Goal: Contribute content: Contribute content

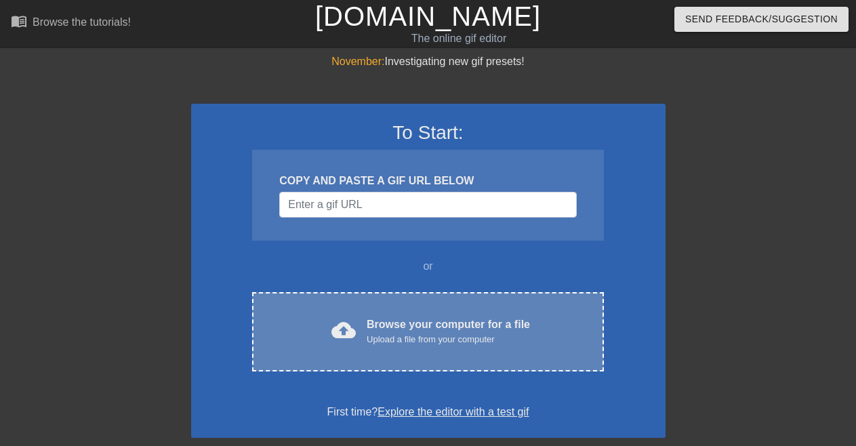
click at [438, 320] on div "Browse your computer for a file Upload a file from your computer" at bounding box center [448, 331] width 163 height 30
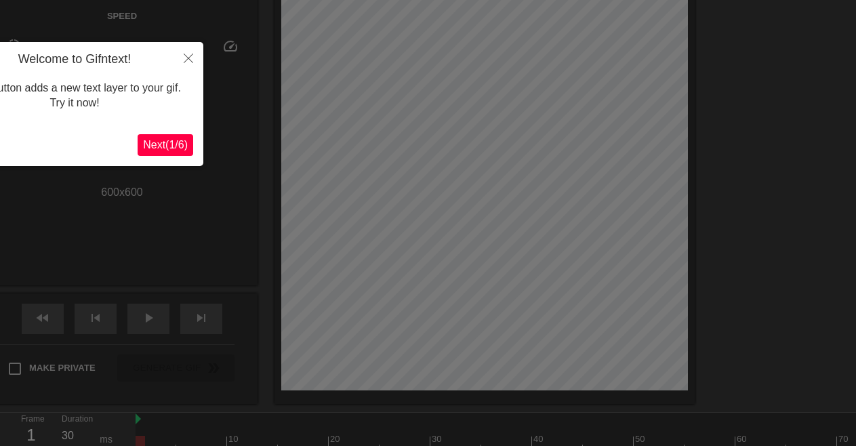
scroll to position [33, 0]
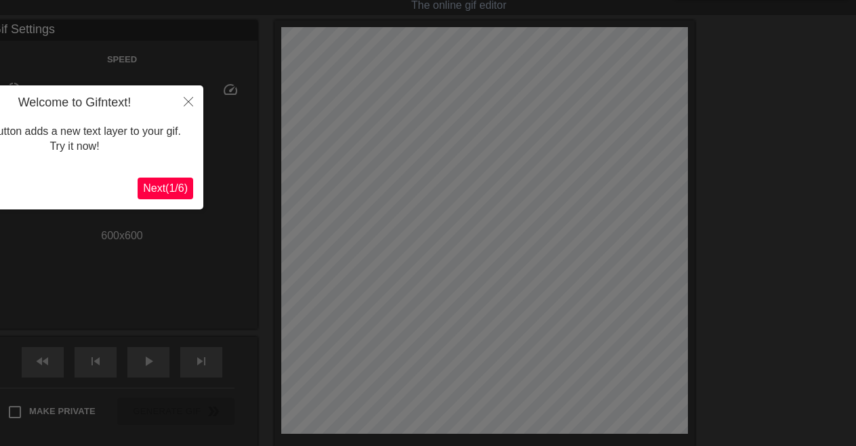
click at [171, 188] on span "Next ( 1 / 6 )" at bounding box center [165, 188] width 45 height 12
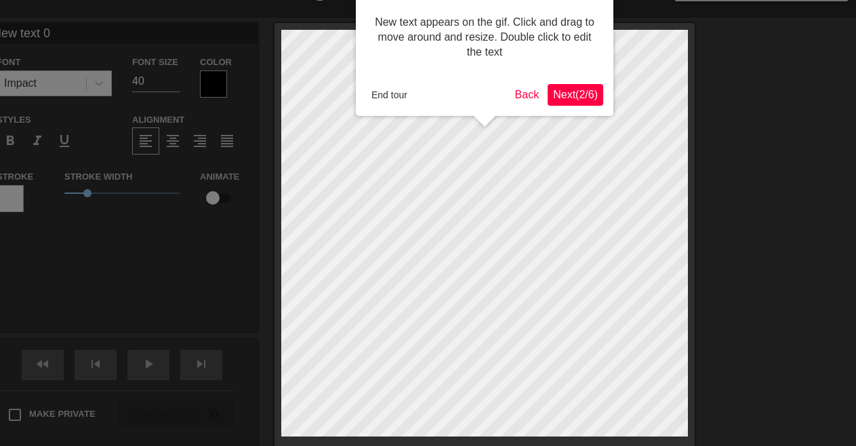
scroll to position [0, 0]
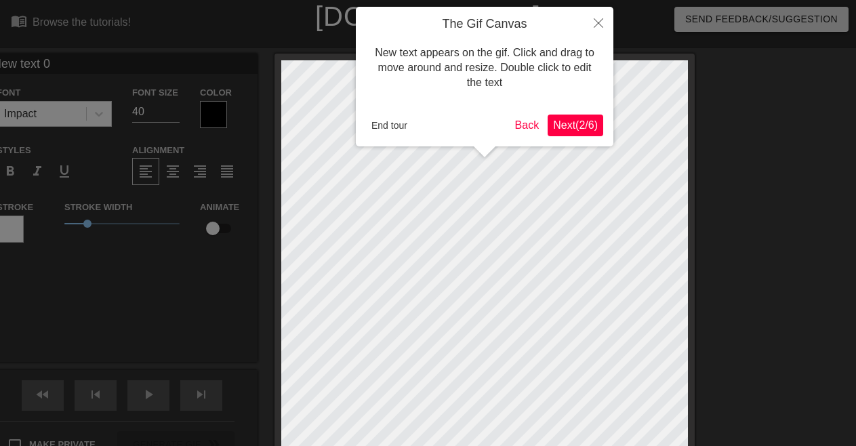
click at [579, 123] on span "Next ( 2 / 6 )" at bounding box center [575, 125] width 45 height 12
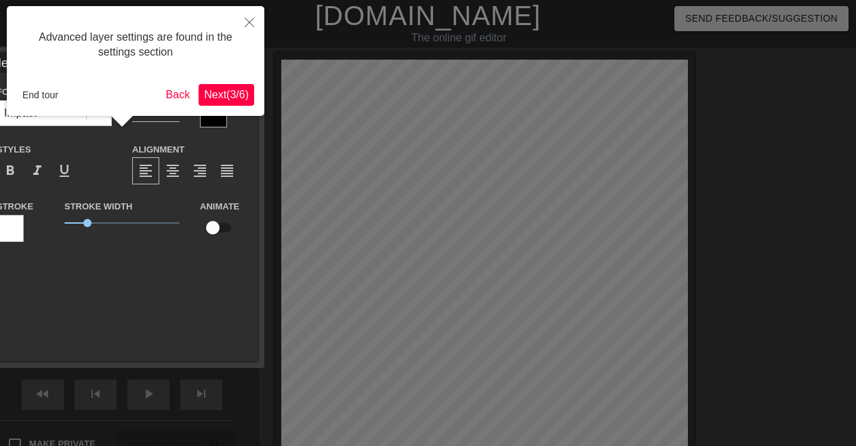
scroll to position [33, 0]
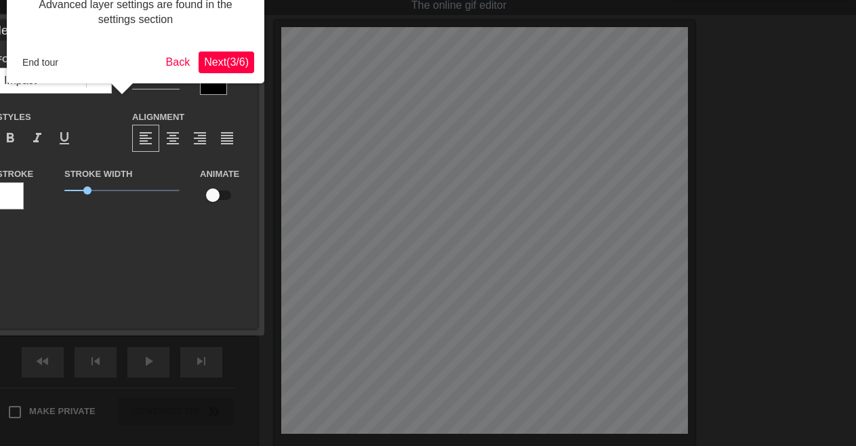
click at [229, 65] on span "Next ( 3 / 6 )" at bounding box center [226, 62] width 45 height 12
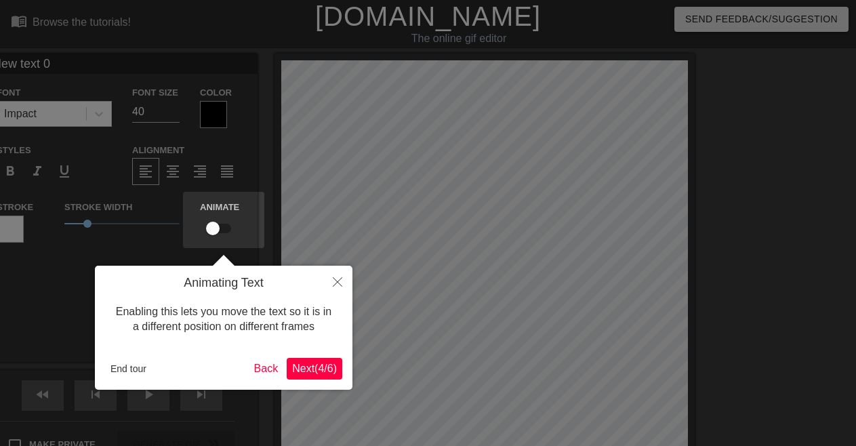
click at [302, 367] on span "Next ( 4 / 6 )" at bounding box center [314, 368] width 45 height 12
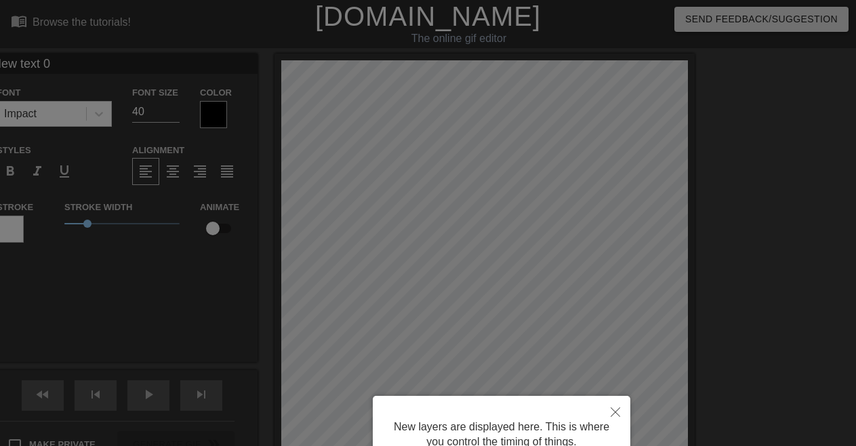
scroll to position [127, 0]
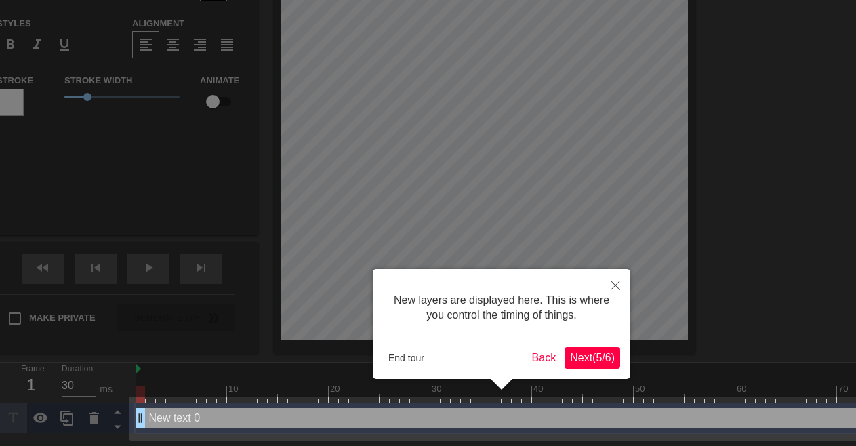
click at [604, 360] on span "Next ( 5 / 6 )" at bounding box center [592, 358] width 45 height 12
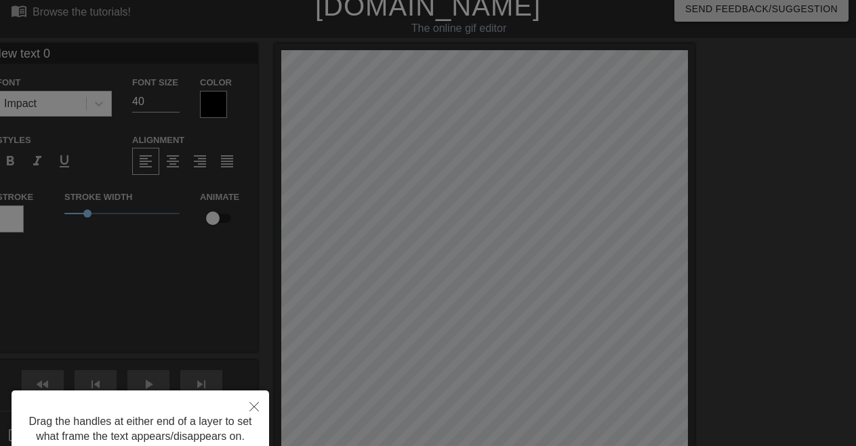
scroll to position [121, 0]
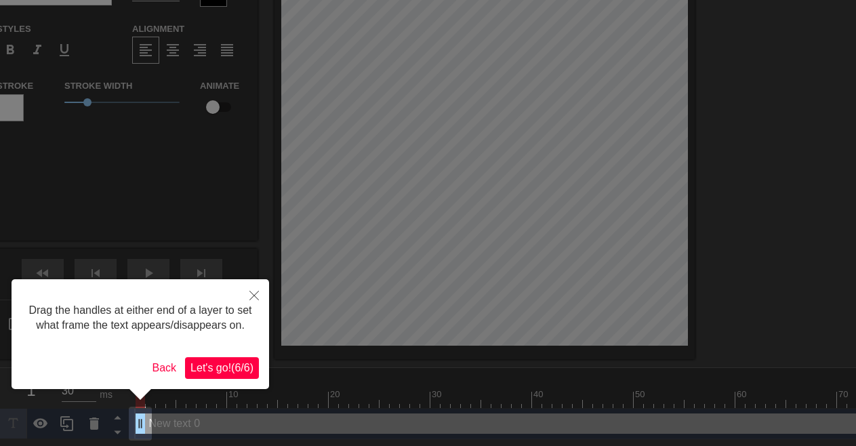
click at [222, 369] on span "Let's go! ( 6 / 6 )" at bounding box center [221, 368] width 63 height 12
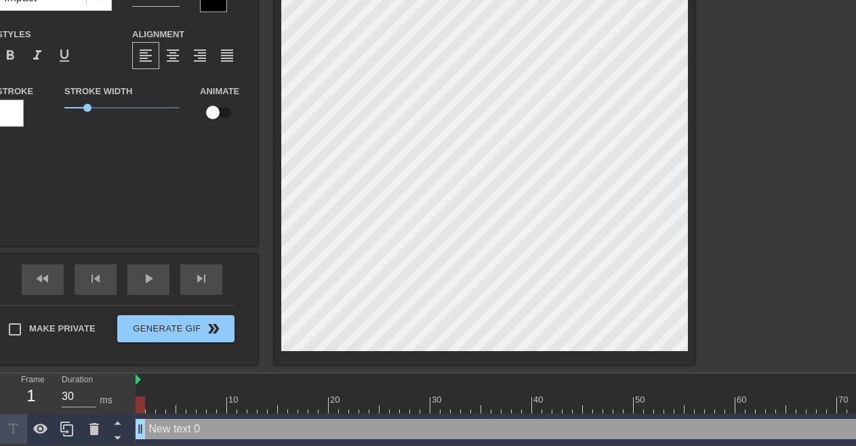
scroll to position [0, 2]
type input "H"
type textarea "H"
type input "Ha"
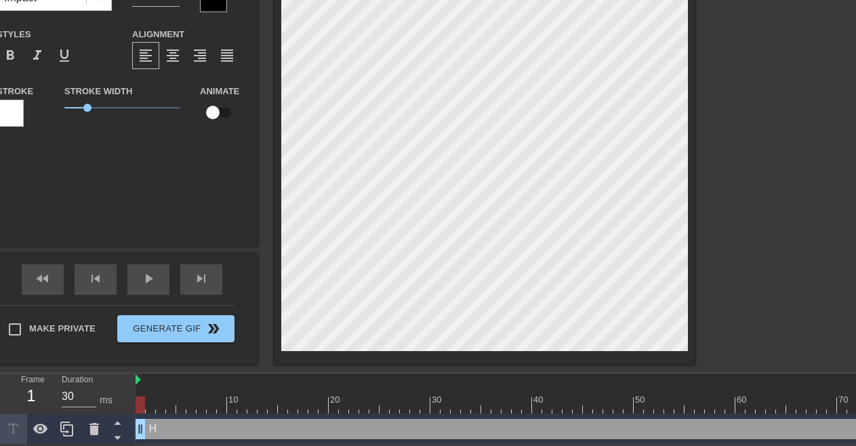
type textarea "Ha"
type input "Hap"
type textarea "Hap"
type input "Happ"
type textarea "Happ"
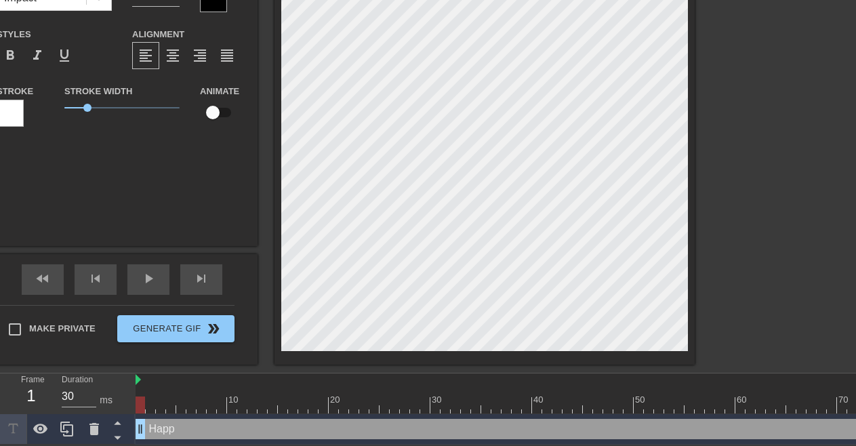
scroll to position [0, 1]
type input "Happy"
type textarea "Happy"
type input "Happy"
type textarea "Happy"
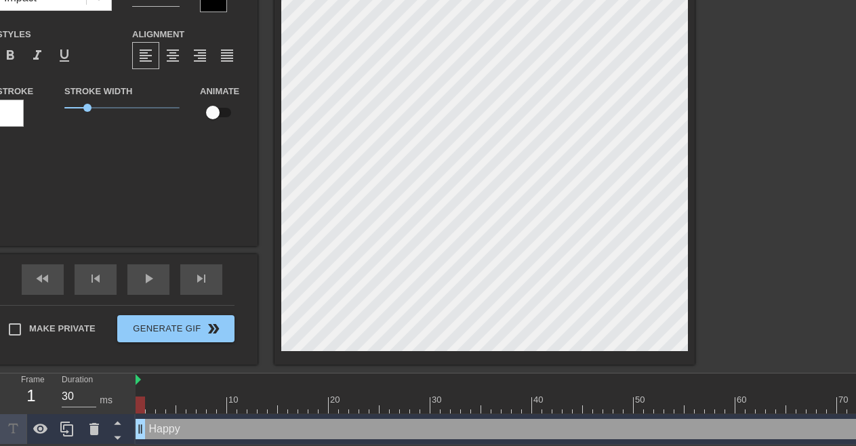
type input "Happy A"
type textarea "Happy A"
type input "Happy Ay"
type textarea "Happy Ay"
type input "Happy Ayu"
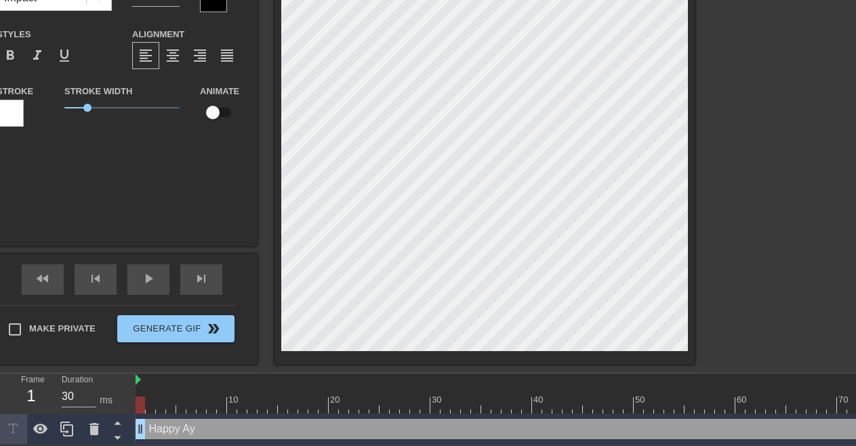
type textarea "Happy Ayu"
type input "Happy Ayud"
type textarea "Happy Ayud"
type input "Happy Ayudh"
type textarea "Happy Ayudh"
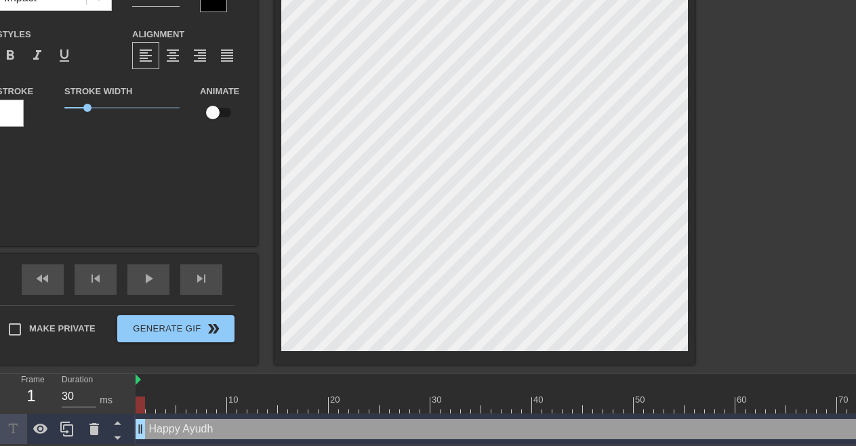
type input "Happy Ayudha"
type textarea "Happy Ayudha"
type input "Happy Ayudha"
type textarea "Happy Ayudha"
type input "Happy Ayudha P"
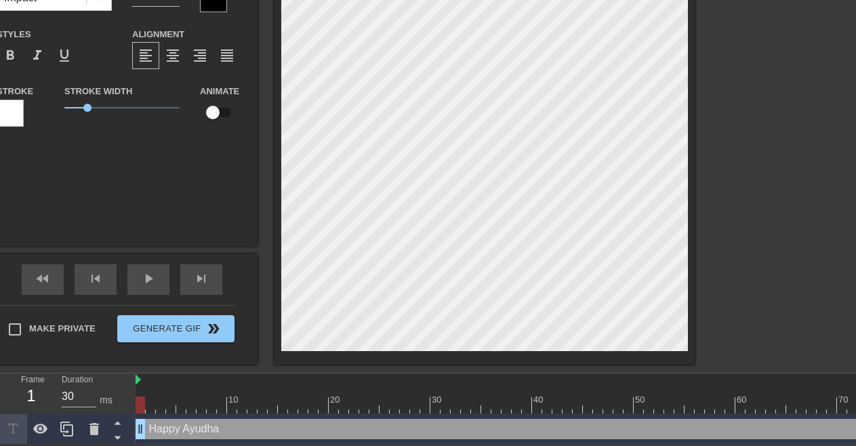
type textarea "Happy Ayudha P"
type input "Happy Ayudha Po"
type textarea "Happy Ayudha Po"
type input "Happy [PERSON_NAME]"
type textarea "Happy [PERSON_NAME]"
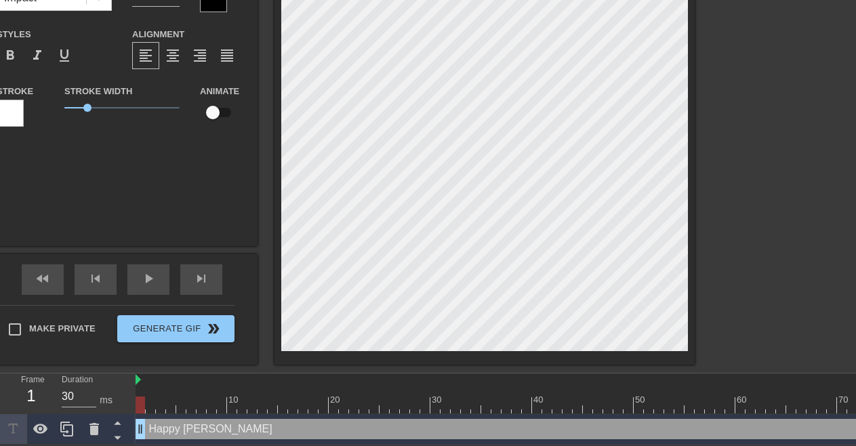
type input "Happy [PERSON_NAME]"
type textarea "Happy [PERSON_NAME]"
type input "Happy [PERSON_NAME]"
type textarea "Happy [PERSON_NAME]"
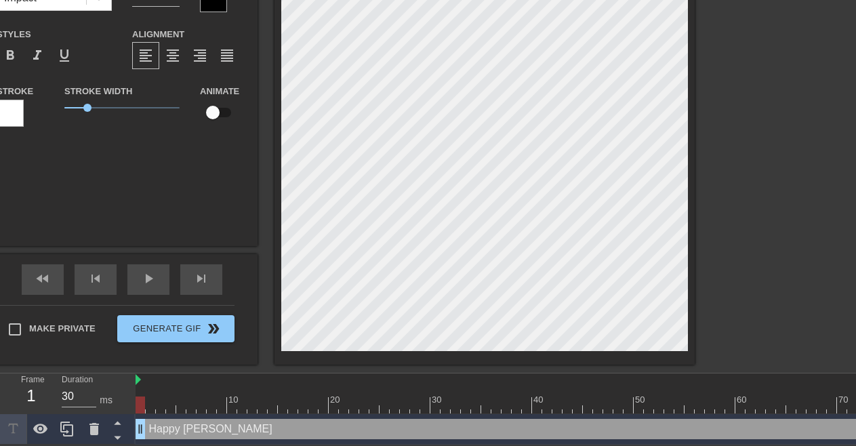
type input "Happy [PERSON_NAME]"
type textarea "Happy [PERSON_NAME]"
type input "Happy [PERSON_NAME] w"
type textarea "Happy [PERSON_NAME] w"
type input "Happy Ayudha Pooja wi"
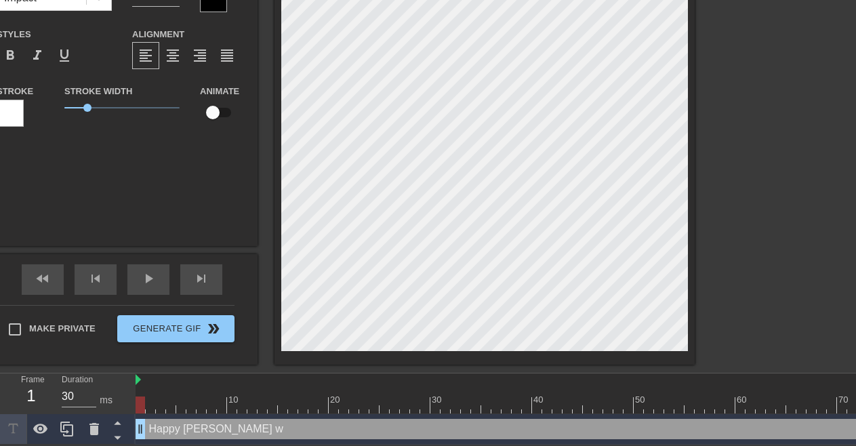
type textarea "Happy Ayudha Pooja wi"
type input "Happy [PERSON_NAME] wis"
type textarea "Happy [PERSON_NAME] wis"
type input "Happy [PERSON_NAME] wish"
type textarea "Happy [PERSON_NAME] wish"
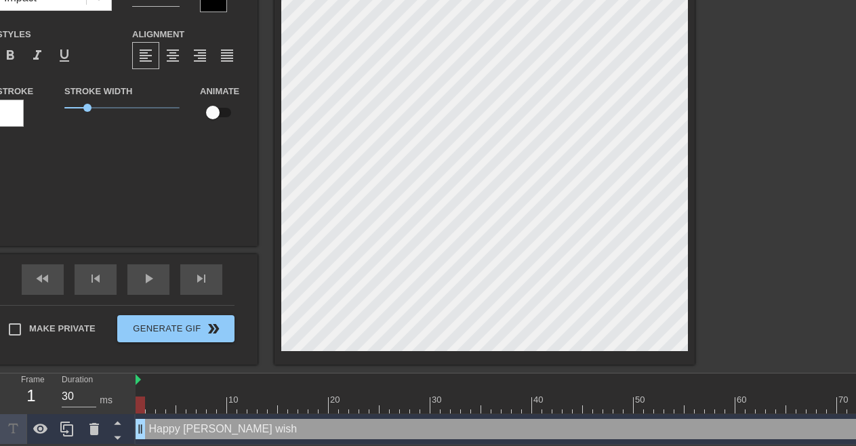
type input "Happy [PERSON_NAME] wishe"
type textarea "Happy [PERSON_NAME] wishe"
type input "Happy [PERSON_NAME] wishes"
type textarea "Happy [PERSON_NAME] wishes"
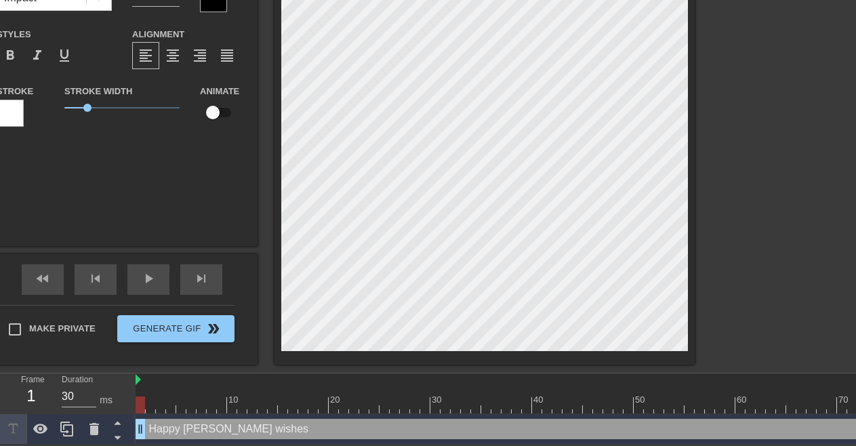
type input "Happy [PERSON_NAME] wishes"
type textarea "Happy [PERSON_NAME] wishes"
type input "Happy [PERSON_NAME] wishes f"
type textarea "Happy [PERSON_NAME] wishes f"
type input "Happy [PERSON_NAME] wishes fr"
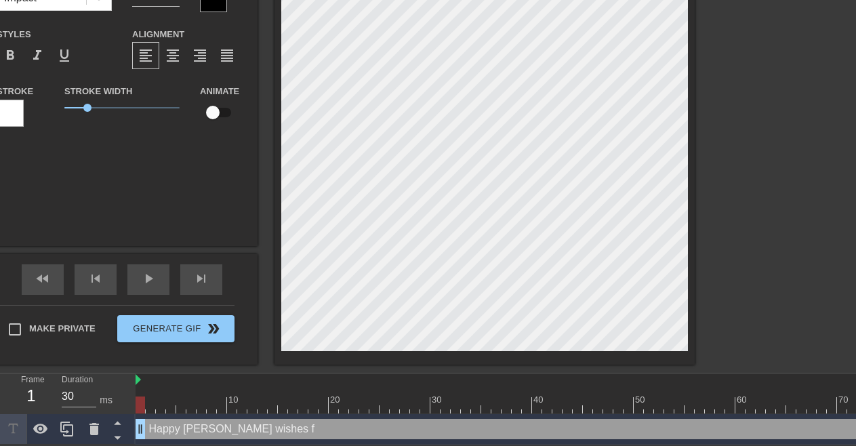
type textarea "Happy [PERSON_NAME] wishes fr"
type input "Happy [PERSON_NAME] wishes fro"
type textarea "Happy [PERSON_NAME] wishes fro"
type input "Happy [PERSON_NAME] wishes from"
type textarea "Happy [PERSON_NAME] wishes from"
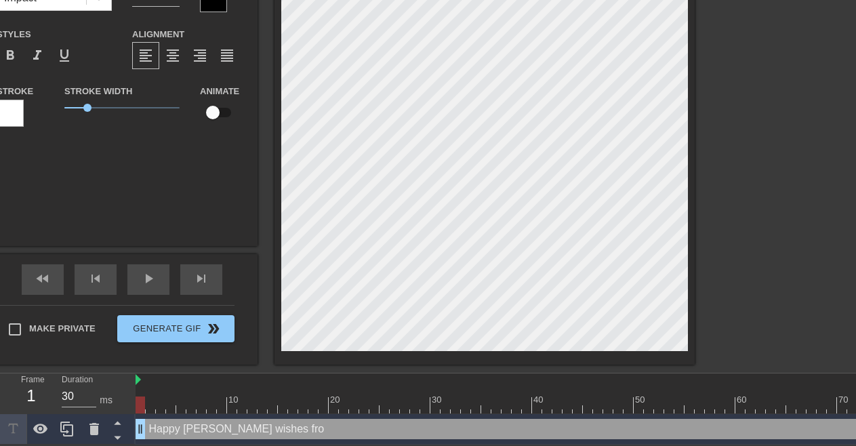
scroll to position [0, 11]
type input "Happy [PERSON_NAME] wishes from"
type textarea "Happy [PERSON_NAME] wishes from"
type input "Happy [PERSON_NAME] wishes from B"
type textarea "Happy [PERSON_NAME] wishes from B"
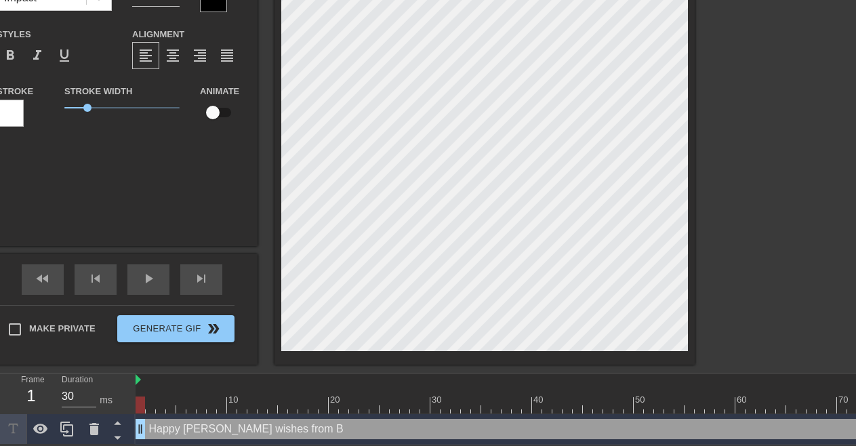
type input "Happy [PERSON_NAME] wishes from B"
type textarea "Happy [PERSON_NAME] wishes from B"
type input "Happy [PERSON_NAME] wishes from B N"
type textarea "Happy [PERSON_NAME] wishes from B N"
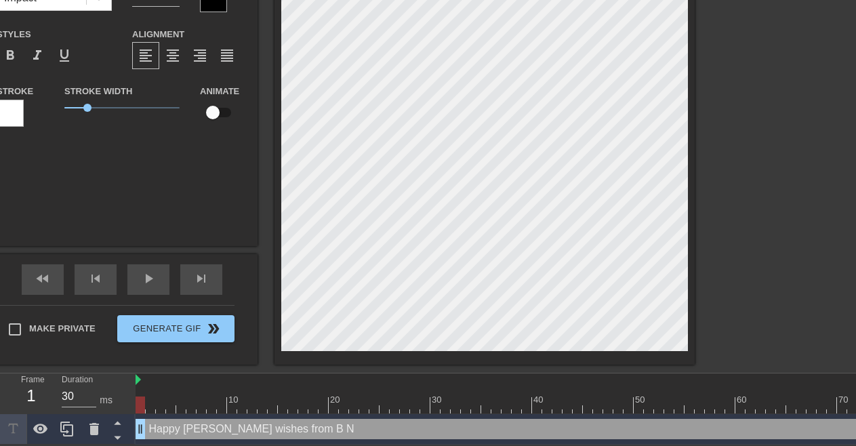
type input "Happy [PERSON_NAME] wishes from B N"
type textarea "Happy [PERSON_NAME] wishes from B N"
type input "Happy [PERSON_NAME] wishes from B N N"
type textarea "Happy [PERSON_NAME] wishes from B N N"
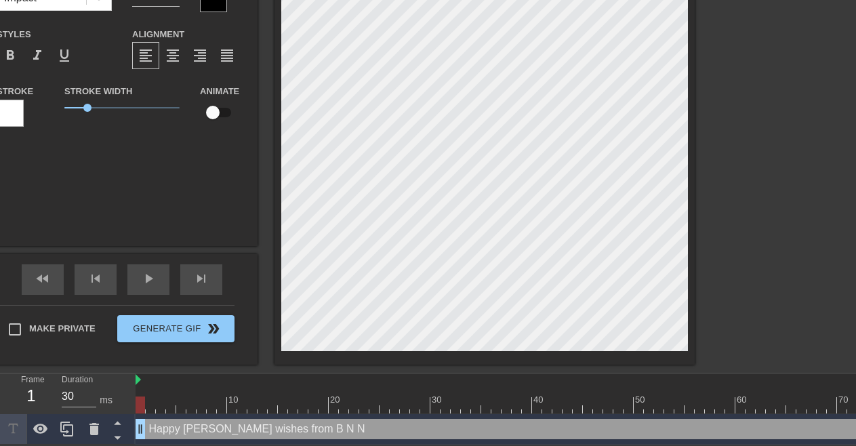
type input "Happy [PERSON_NAME] wishes from B N N"
type textarea "Happy [PERSON_NAME] wishes from B N N"
type input "Happy [PERSON_NAME] wishes from B N N a"
type textarea "Happy [PERSON_NAME] wishes from B N N a"
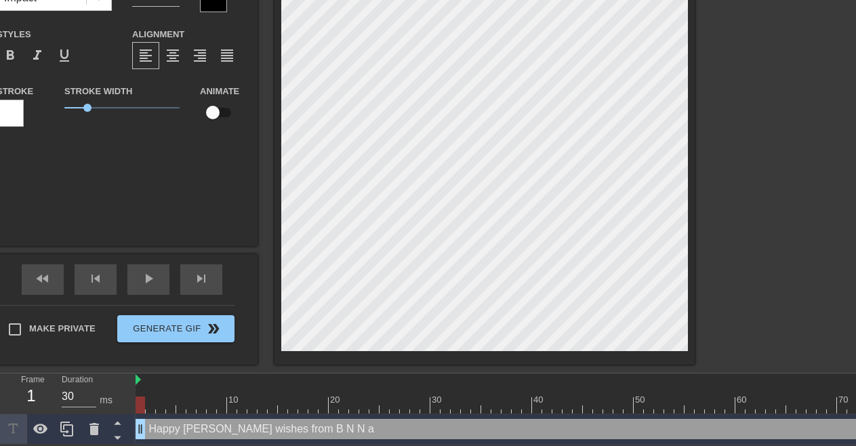
type input "Happy [PERSON_NAME] wishes from B N N ag"
type textarea "Happy [PERSON_NAME] wishes from B N N ag"
type input "Happy [PERSON_NAME] wishes from B N N aga"
type textarea "Happy [PERSON_NAME] wishes from B N N aga"
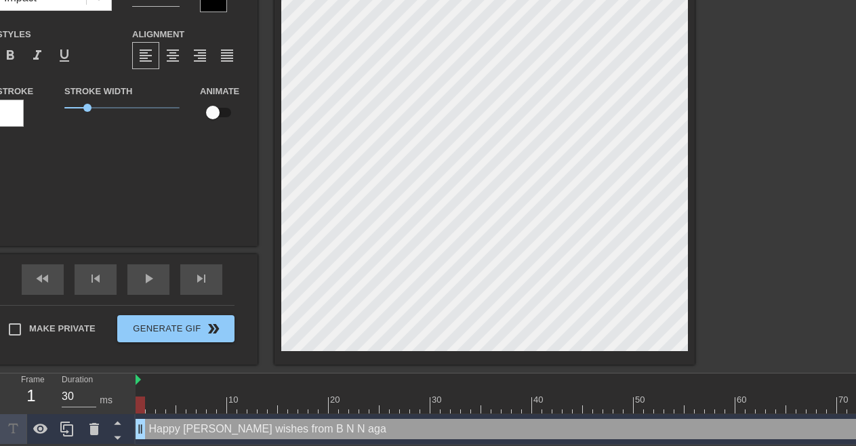
type input "Happy [PERSON_NAME] wishes from B N N agar"
type textarea "Happy [PERSON_NAME] wishes from B N N agar"
type input "Happy [PERSON_NAME] wishes from B N N agara"
type textarea "Happy [PERSON_NAME] wishes from B N N agara"
type input "Happy [PERSON_NAME] wishes from B N N agaraj"
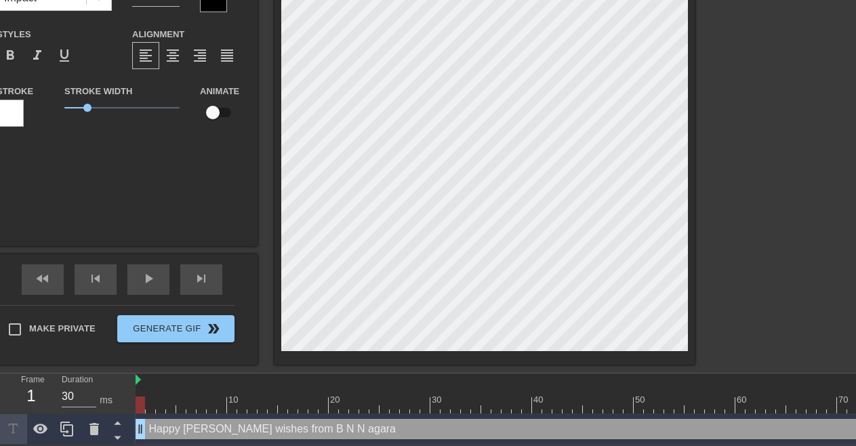
type textarea "Happy [PERSON_NAME] wishes from B N N agaraj"
type input "Happy [PERSON_NAME] wishes from B N N agaraja"
type textarea "Happy [PERSON_NAME] wishes from B N N agaraja"
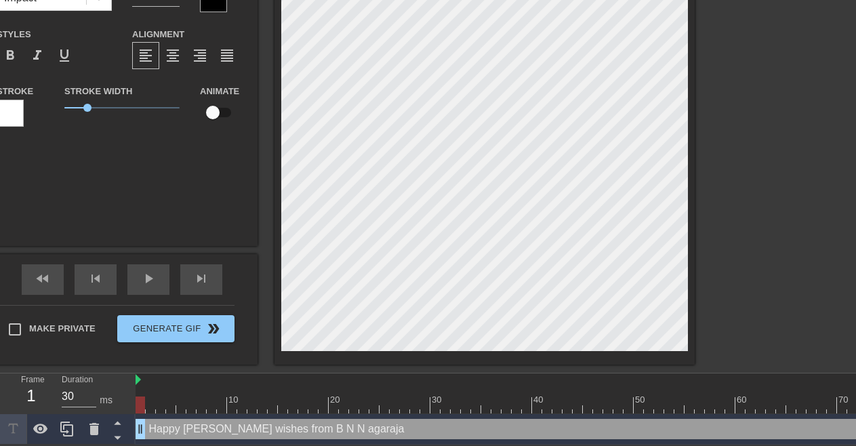
type input "Happy [PERSON_NAME] wishes from [PERSON_NAME]"
type textarea "Happy [PERSON_NAME] wishes from [PERSON_NAME]"
type input "Happy [PERSON_NAME] wishes from B N [PERSON_NAME]"
type textarea "Happy [PERSON_NAME] wishes from B N [PERSON_NAME]"
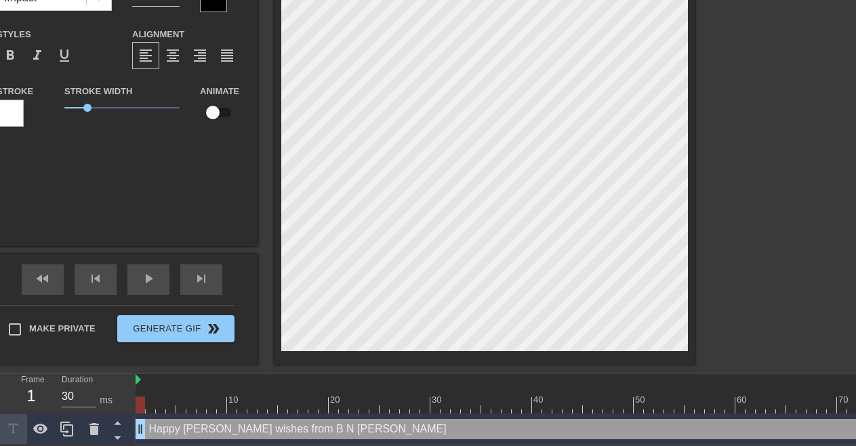
type input "Happy [PERSON_NAME] wishes from B N Nagarajara"
type textarea "Happy [PERSON_NAME] wishes from B N Nagarajara"
type input "Happy [PERSON_NAME] wishes from B N [PERSON_NAME]"
type textarea "Happy [PERSON_NAME] wishes from B N [PERSON_NAME]"
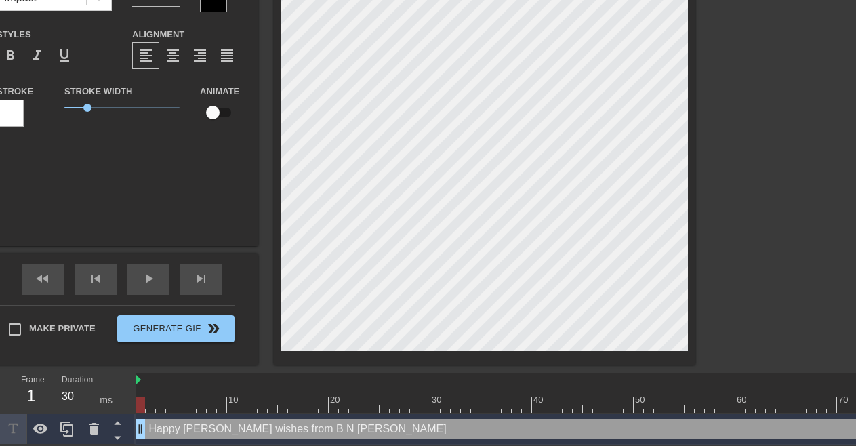
type input "Happy [PERSON_NAME] wishes from B N [PERSON_NAME]"
type textarea "Happy [PERSON_NAME] wishes from B N [PERSON_NAME]"
type input "Happy [PERSON_NAME] wishes from B N [PERSON_NAME]"
type textarea "Happy [PERSON_NAME] wishes from B N [PERSON_NAME]"
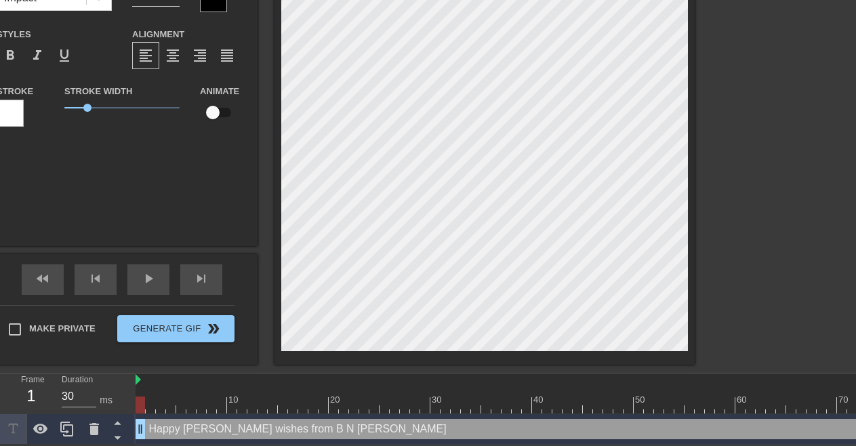
scroll to position [0, 17]
type input "Happy [PERSON_NAME] wishes from B N [PERSON_NAME]"
type textarea "Happy [PERSON_NAME] wishes from B N [PERSON_NAME]"
type input "Happy [PERSON_NAME] wishes from B N [PERSON_NAME] &"
type textarea "Happy [PERSON_NAME] wishes from B N [PERSON_NAME] &"
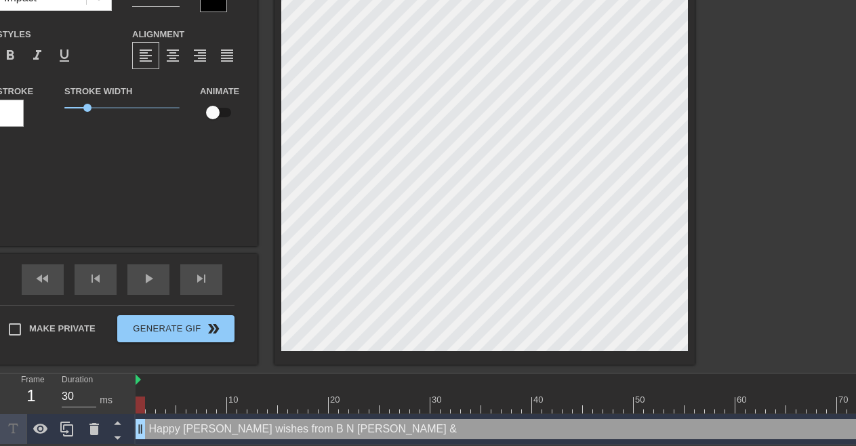
type input "Happy [PERSON_NAME] wishes from B N [PERSON_NAME] &"
type textarea "Happy [PERSON_NAME] wishes from B N [PERSON_NAME] &"
type input "Happy [PERSON_NAME] wishes from B N [PERSON_NAME] & F"
type textarea "Happy [PERSON_NAME] wishes from B N [PERSON_NAME] & F"
type input "Happy [PERSON_NAME] wishes from B N [PERSON_NAME] & Fa"
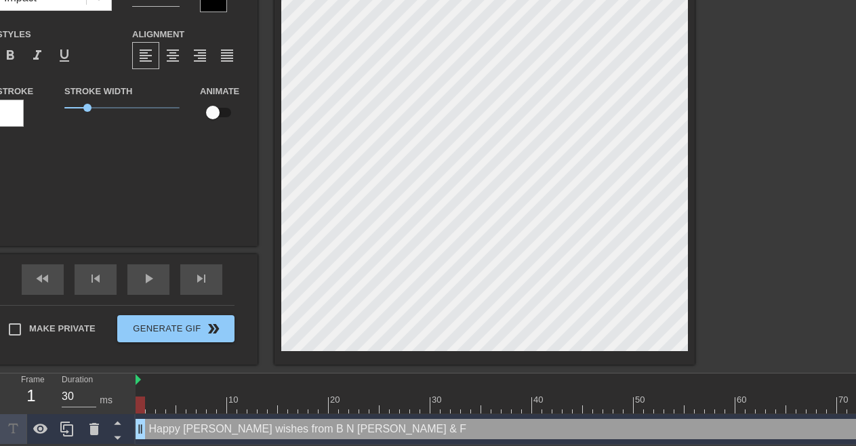
type textarea "Happy [PERSON_NAME] wishes from B N [PERSON_NAME] & Fa"
type input "Happy [PERSON_NAME] wishes from B N [PERSON_NAME] & Fam"
type textarea "Happy [PERSON_NAME] wishes from B N [PERSON_NAME] & Fam"
type input "Happy [PERSON_NAME] wishes from B N [PERSON_NAME] & [PERSON_NAME]"
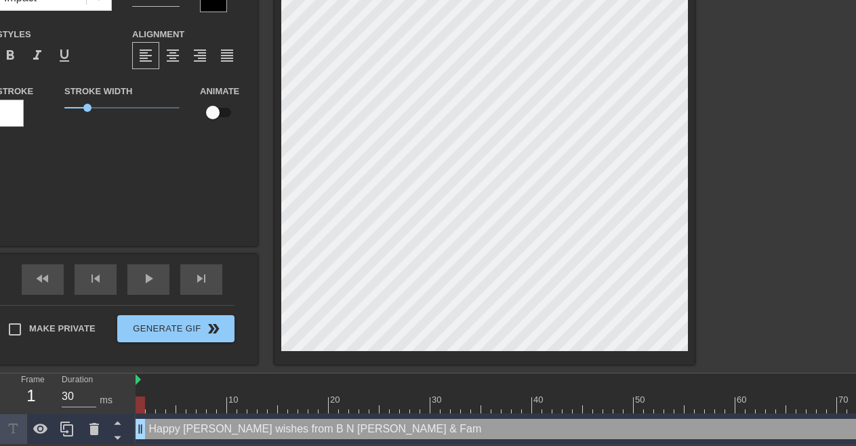
type textarea "Happy [PERSON_NAME] wishes from B N [PERSON_NAME] & [PERSON_NAME]"
type input "Happy [PERSON_NAME] wishes from B N [PERSON_NAME] & Famil"
type textarea "Happy [PERSON_NAME] wishes from B N [PERSON_NAME] & Famil"
type input "Happy [PERSON_NAME] wishes from B N [PERSON_NAME] & Family"
type textarea "Happy [PERSON_NAME] wishes from B N [PERSON_NAME] & Family"
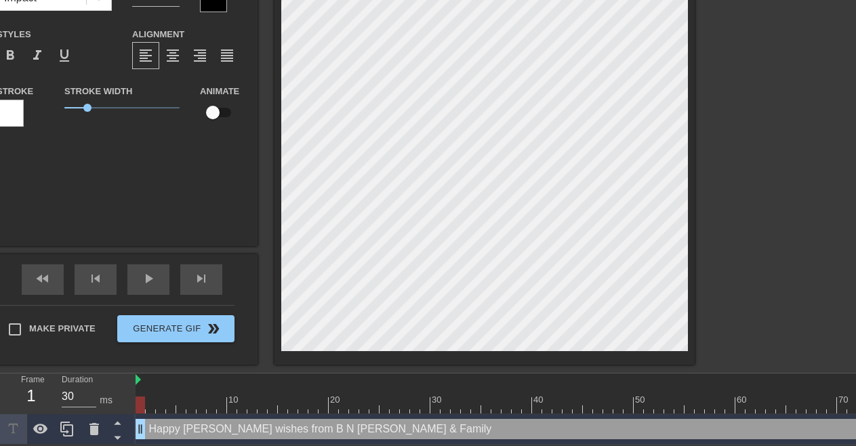
scroll to position [0, 18]
type input "Happy [PERSON_NAME] wishes from B N [PERSON_NAME] & Family"
type textarea "Happy [PERSON_NAME] wishes from B N [PERSON_NAME] & Family"
type input "Happy [PERSON_NAME] wishes from B N [PERSON_NAME] & Family"
type textarea "Happy [PERSON_NAME] wishes from B N [PERSON_NAME] & Family"
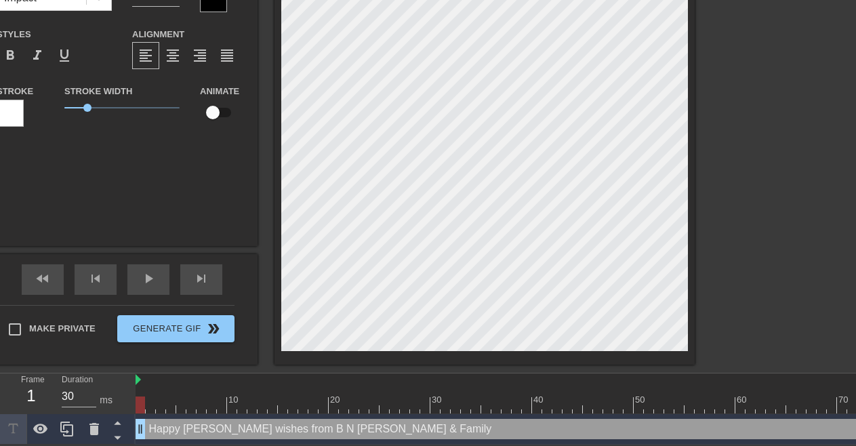
type input "Happy [PERSON_NAME] wishes from B N [PERSON_NAME] & Family"
type textarea "Happy [PERSON_NAME] wishes from B N [PERSON_NAME] & Family"
type input "Happy [PERSON_NAME] wishes from [PERSON_NAME] & Family"
type textarea "Happy [PERSON_NAME] wishes from [PERSON_NAME] & Family"
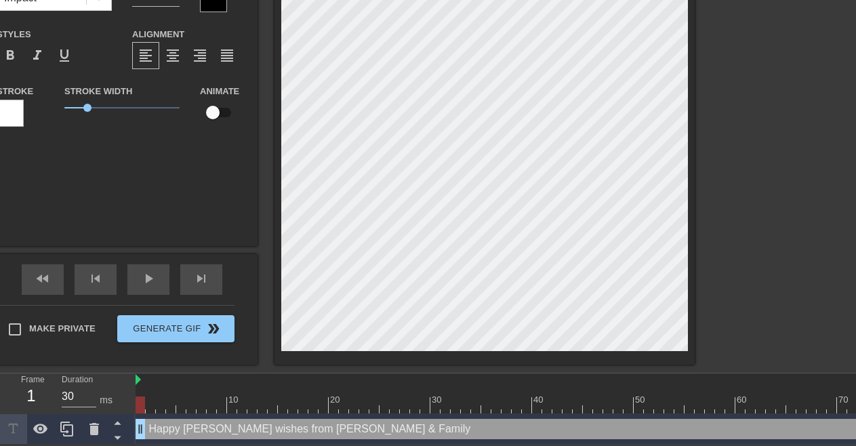
type input "Happy [PERSON_NAME] wishes from [PERSON_NAME] & Family"
type textarea "Happy [PERSON_NAME] wishes from [PERSON_NAME] & Family"
type input "Happy [PERSON_NAME] wishes from [PERSON_NAME] a & Family"
type textarea "Happy [PERSON_NAME] wishes from [PERSON_NAME] a & Family"
type input "Happy [PERSON_NAME] wishes from [PERSON_NAME] an & Family"
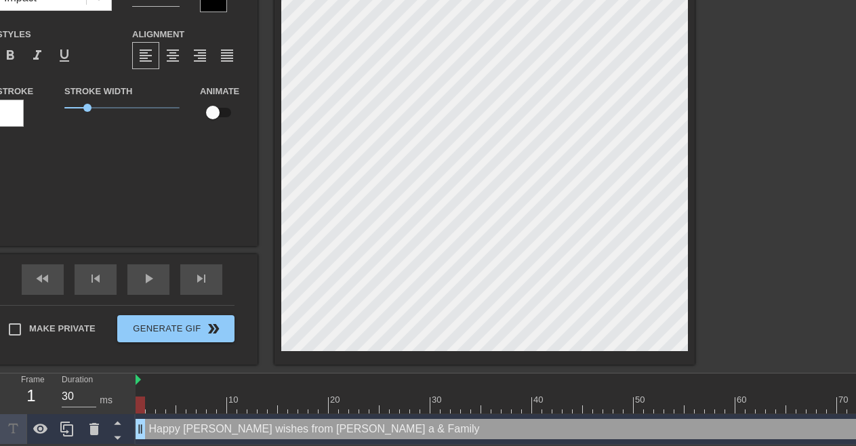
type textarea "Happy [PERSON_NAME] wishes from [PERSON_NAME] an & Family"
type input "Happy [PERSON_NAME] wishes from [PERSON_NAME] and & Family"
type textarea "Happy [PERSON_NAME] wishes from [PERSON_NAME] and & Family"
type input "Happy [PERSON_NAME] wishes from [PERSON_NAME] and & Family"
type textarea "Happy [PERSON_NAME] wishes from [PERSON_NAME] and & Family"
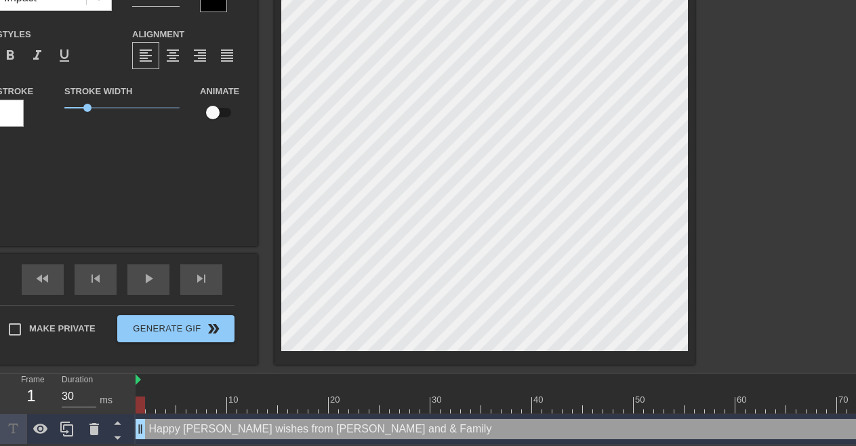
type input "Happy [PERSON_NAME] wishes from [PERSON_NAME] and F & Family"
type textarea "Happy [PERSON_NAME] wishes from [PERSON_NAME] and F & Family"
type input "Happy [PERSON_NAME] wishes from [PERSON_NAME] and Fa & Family"
type textarea "Happy [PERSON_NAME] wishes from [PERSON_NAME] and Fa & Family"
type input "Happy [PERSON_NAME] wishes from [PERSON_NAME] and Fam & Family"
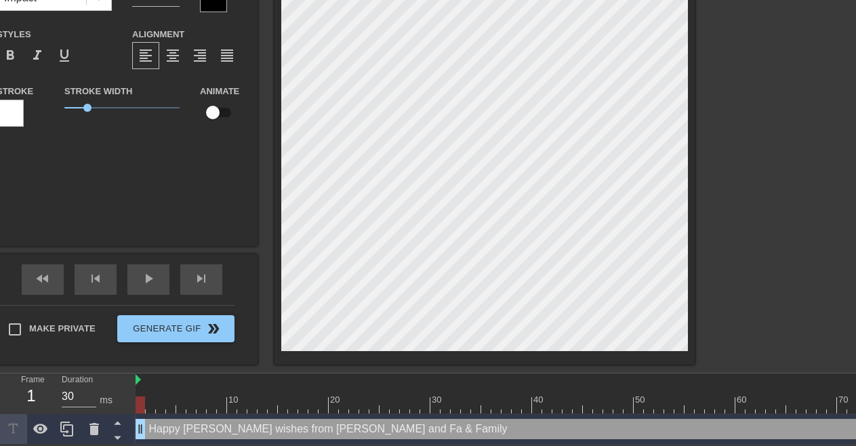
type textarea "Happy [PERSON_NAME] wishes from [PERSON_NAME] and Fam & Family"
type input "Happy [PERSON_NAME] wishes from [PERSON_NAME] and Fami & Family"
type textarea "Happy [PERSON_NAME] wishes from [PERSON_NAME] and Fami & Family"
type input "Happy [PERSON_NAME] wishes from [PERSON_NAME] and Famil & Family"
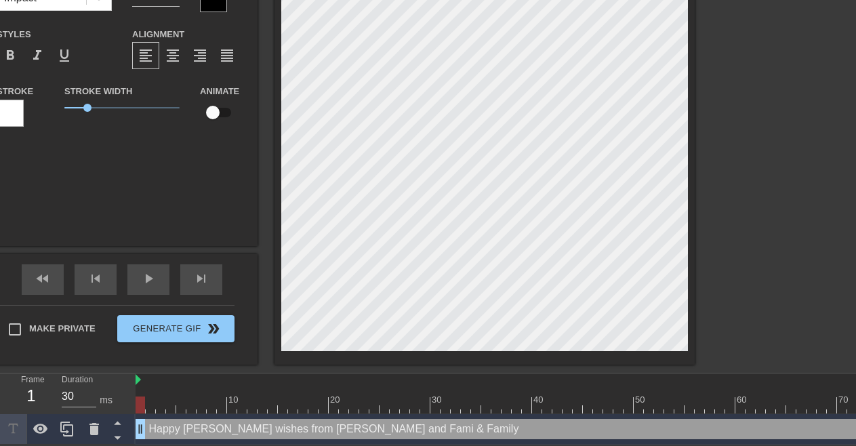
type textarea "Happy [PERSON_NAME] wishes from [PERSON_NAME] and Famil & Family"
type input "Happy [PERSON_NAME] wishes from [PERSON_NAME] and Family & Family"
type textarea "Happy [PERSON_NAME] wishes from [PERSON_NAME] and Family & Family"
type input "Happy [PERSON_NAME] wishes from [PERSON_NAME] and Family& Family"
type textarea "Happy [PERSON_NAME] wishes from [PERSON_NAME] and Family& Family"
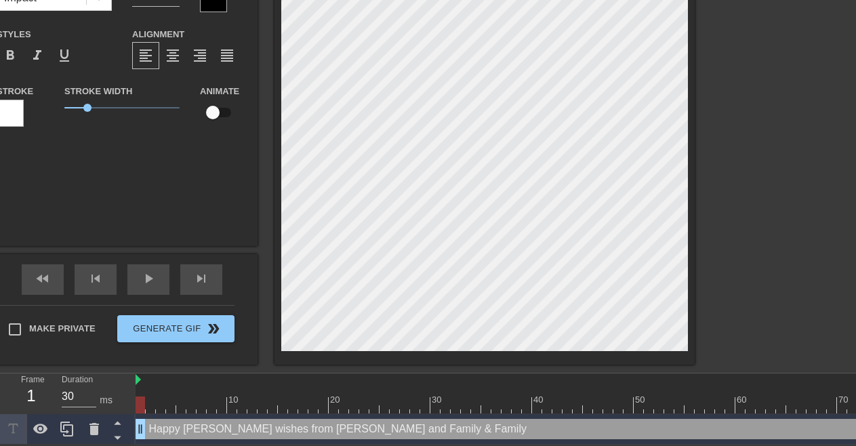
type input "Happy [PERSON_NAME] wishes from [PERSON_NAME] and Family Family"
type textarea "Happy [PERSON_NAME] wishes from [PERSON_NAME] and Family Family"
type input "Happy [PERSON_NAME] wishes from [PERSON_NAME] and FamilyFamily"
type textarea "Happy [PERSON_NAME] wishes from [PERSON_NAME] and FamilyFamily"
type input "Happy [PERSON_NAME] wishes from [PERSON_NAME] and Familyamily"
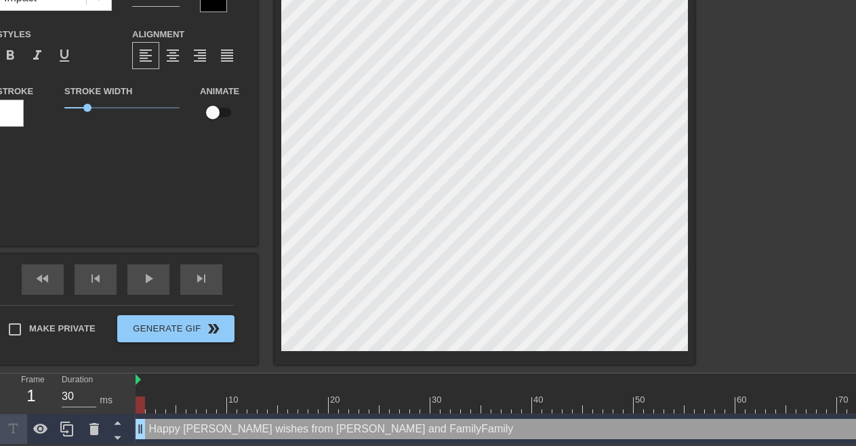
type textarea "Happy [PERSON_NAME] wishes from [PERSON_NAME] and Familyamily"
type input "Happy [PERSON_NAME] wishes from [PERSON_NAME] and Familymily"
type textarea "Happy [PERSON_NAME] wishes from [PERSON_NAME] and Familymily"
type input "Happy [PERSON_NAME] wishes from [PERSON_NAME] and Familyily"
type textarea "Happy [PERSON_NAME] wishes from [PERSON_NAME] and Familyily"
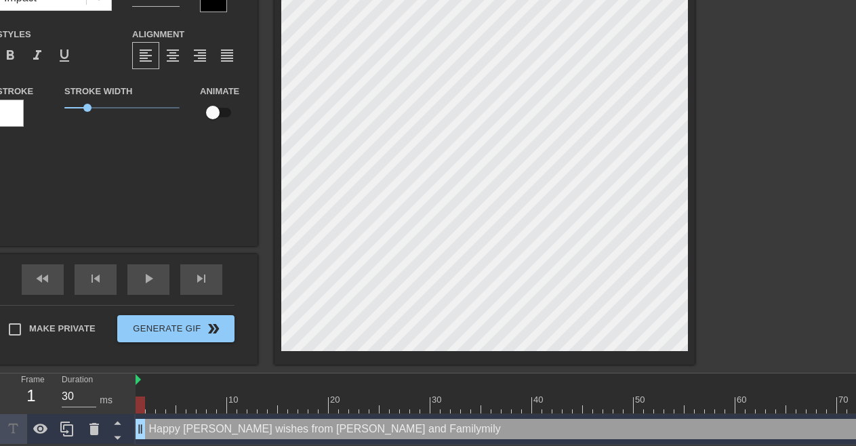
type input "Happy [PERSON_NAME] wishes from [PERSON_NAME] and Familyly"
type textarea "Happy [PERSON_NAME] wishes from [PERSON_NAME] and Familyly"
type input "Happy [PERSON_NAME] wishes from [PERSON_NAME] and Familyy"
type textarea "Happy [PERSON_NAME] wishes from [PERSON_NAME] and Familyy"
type input "Happy [PERSON_NAME] wishes from [PERSON_NAME] and Family"
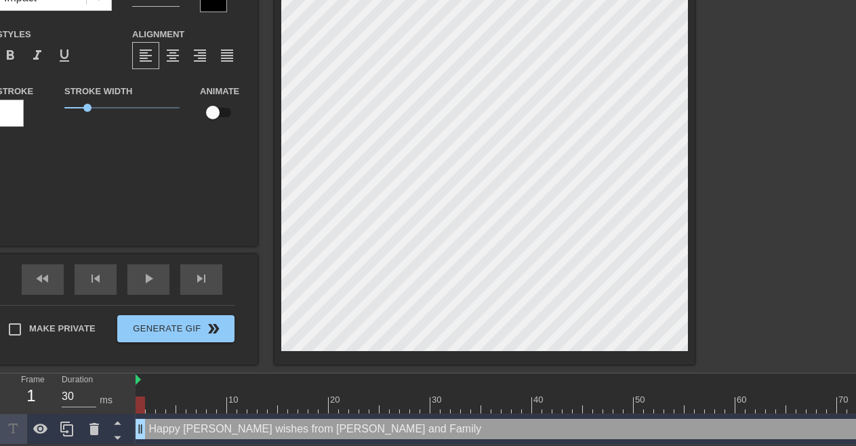
type textarea "Happy [PERSON_NAME] wishes from [PERSON_NAME] and Family"
click at [11, 110] on div at bounding box center [10, 113] width 27 height 27
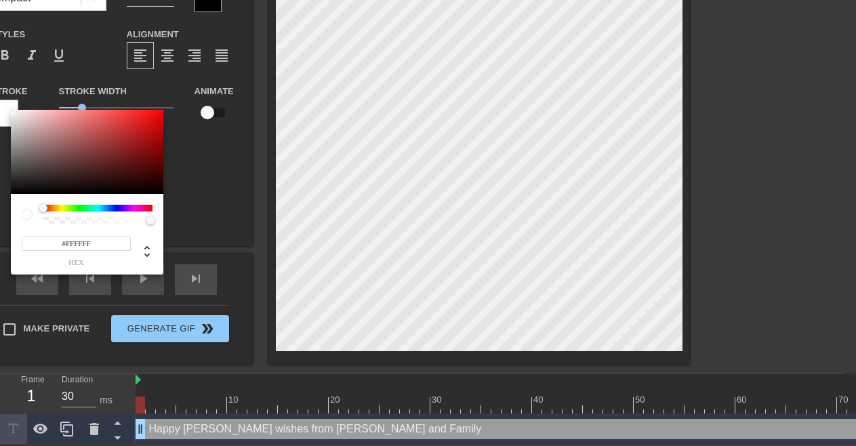
scroll to position [106, 0]
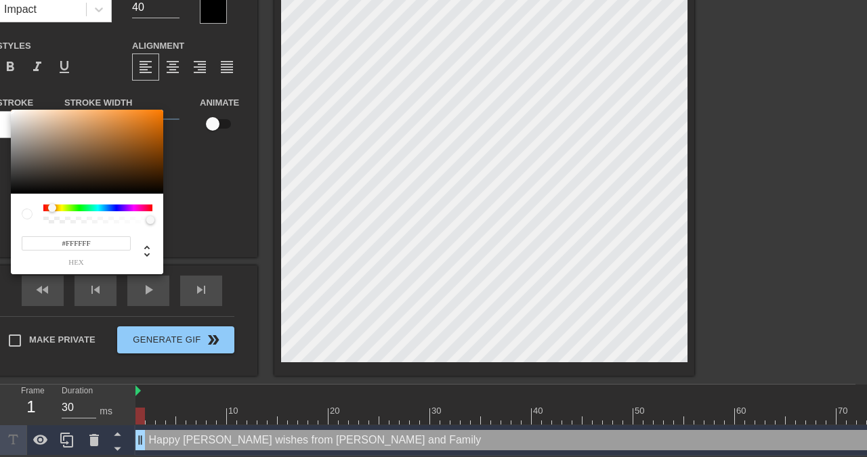
click at [52, 209] on div at bounding box center [52, 208] width 8 height 8
click at [16, 123] on div at bounding box center [87, 152] width 152 height 84
click at [22, 118] on div at bounding box center [87, 152] width 152 height 84
type input "#E7DDD2"
click at [24, 118] on div at bounding box center [24, 118] width 8 height 8
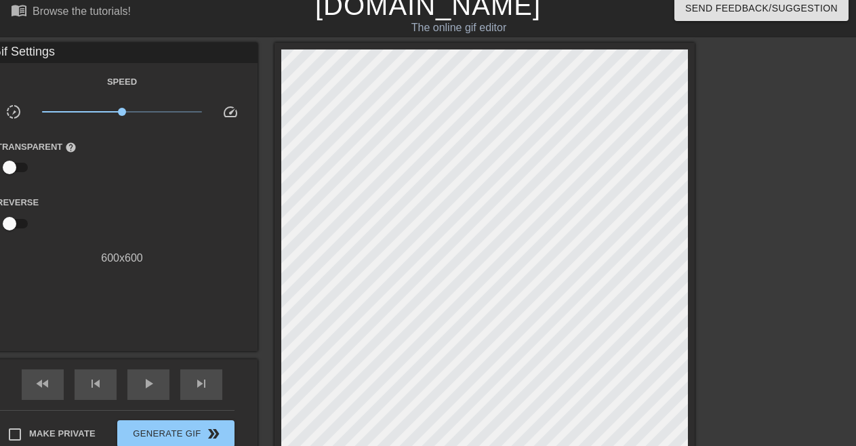
scroll to position [0, 0]
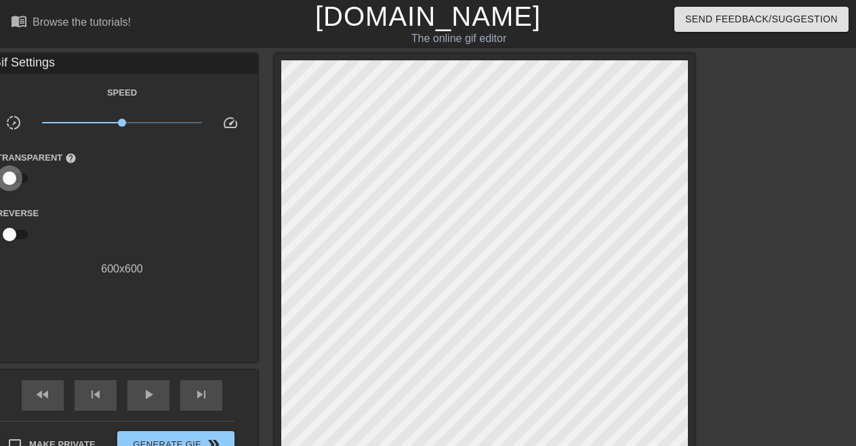
click at [13, 178] on input "checkbox" at bounding box center [9, 178] width 77 height 26
drag, startPoint x: 22, startPoint y: 178, endPoint x: 0, endPoint y: 176, distance: 22.4
click at [0, 176] on input "checkbox" at bounding box center [22, 178] width 77 height 26
checkbox input "false"
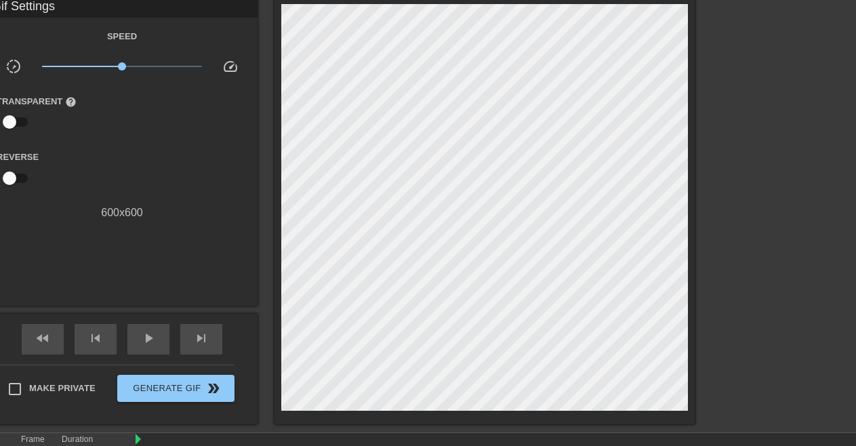
scroll to position [117, 0]
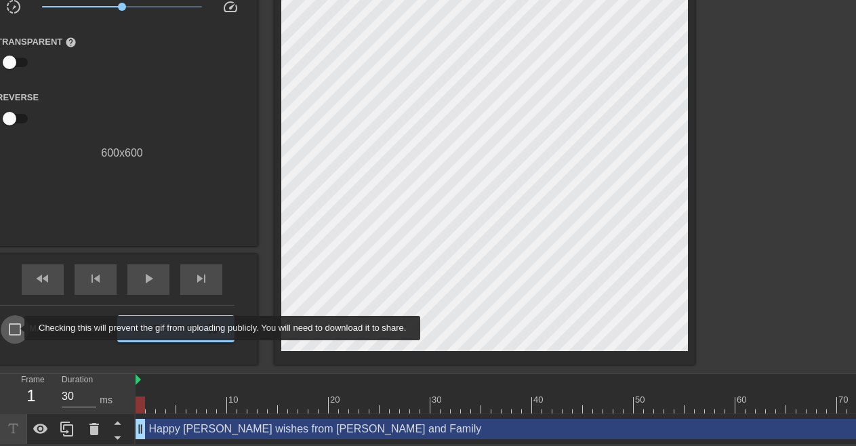
click at [16, 328] on input "Make Private" at bounding box center [15, 329] width 28 height 28
checkbox input "true"
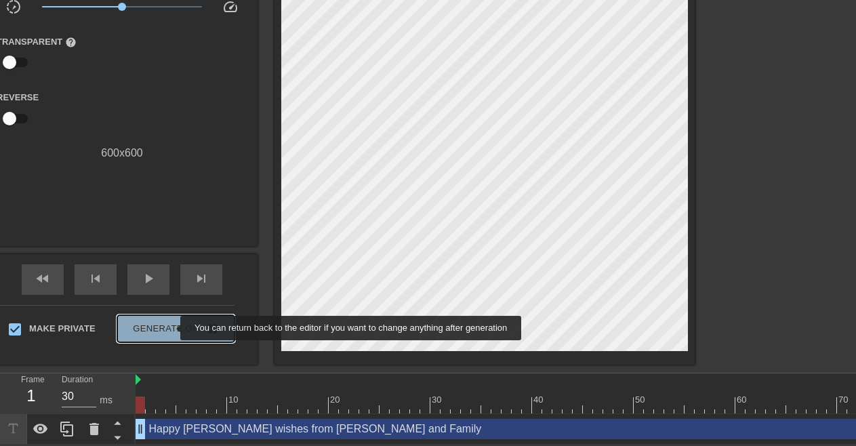
click at [171, 328] on span "Generate Gif double_arrow" at bounding box center [176, 328] width 106 height 16
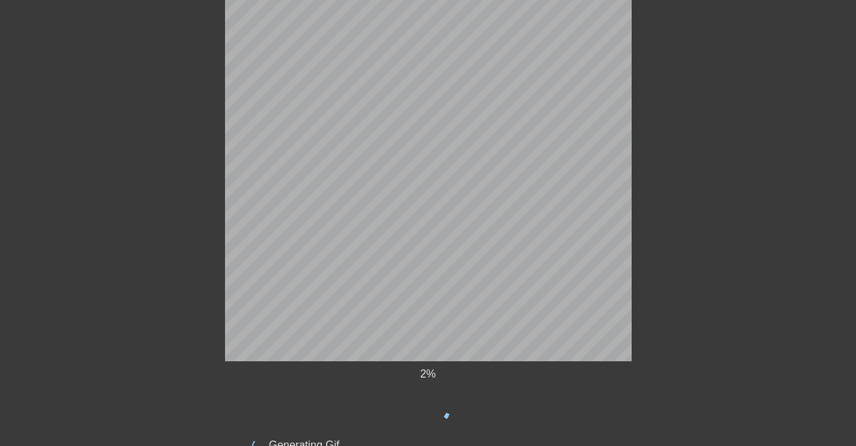
scroll to position [110, 0]
